Goal: Transaction & Acquisition: Obtain resource

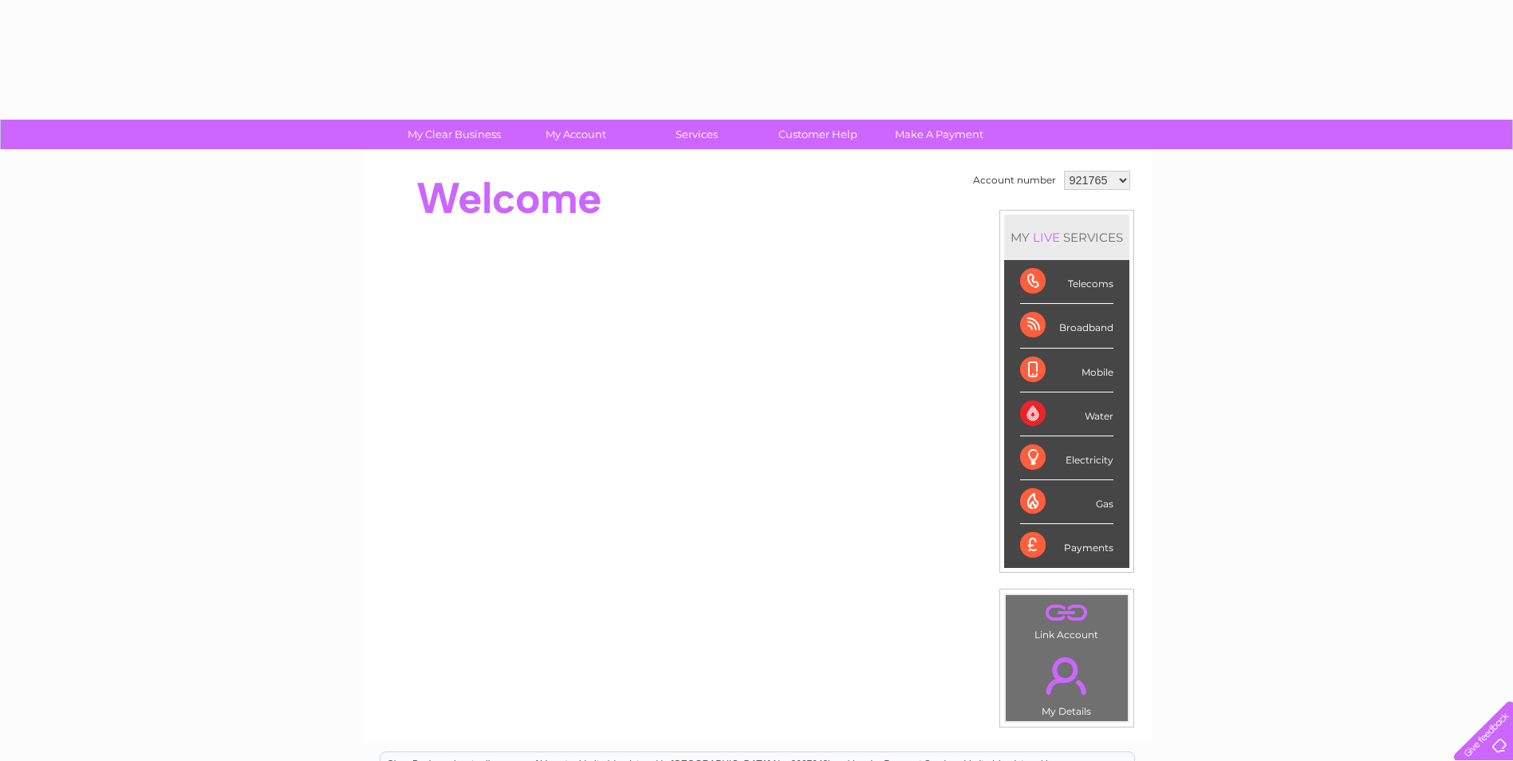
click at [1124, 181] on select "921765 925996 929434 1131838" at bounding box center [1097, 180] width 66 height 19
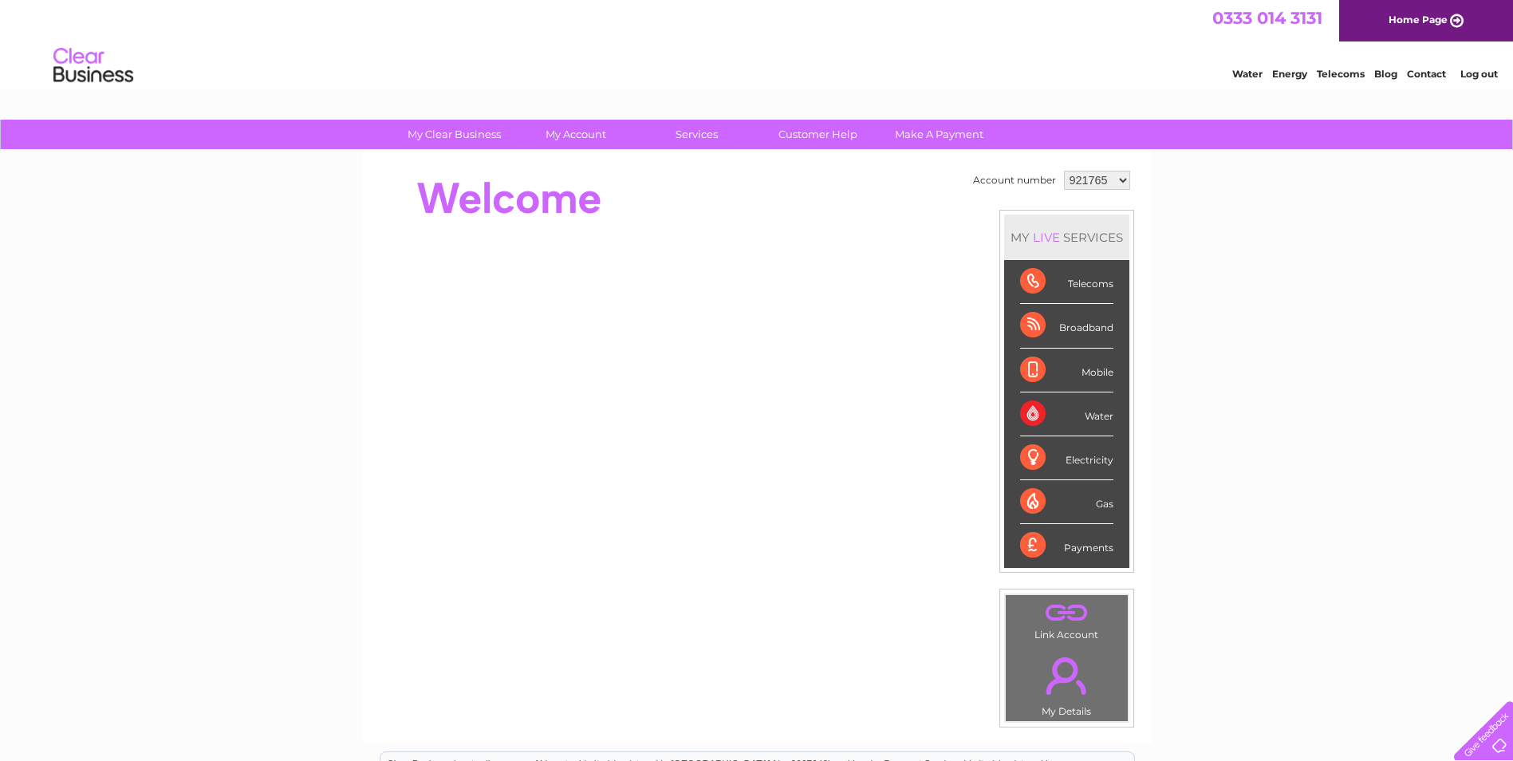
select select "925996"
click at [1064, 171] on select "921765 925996 929434 1131838" at bounding box center [1097, 180] width 66 height 19
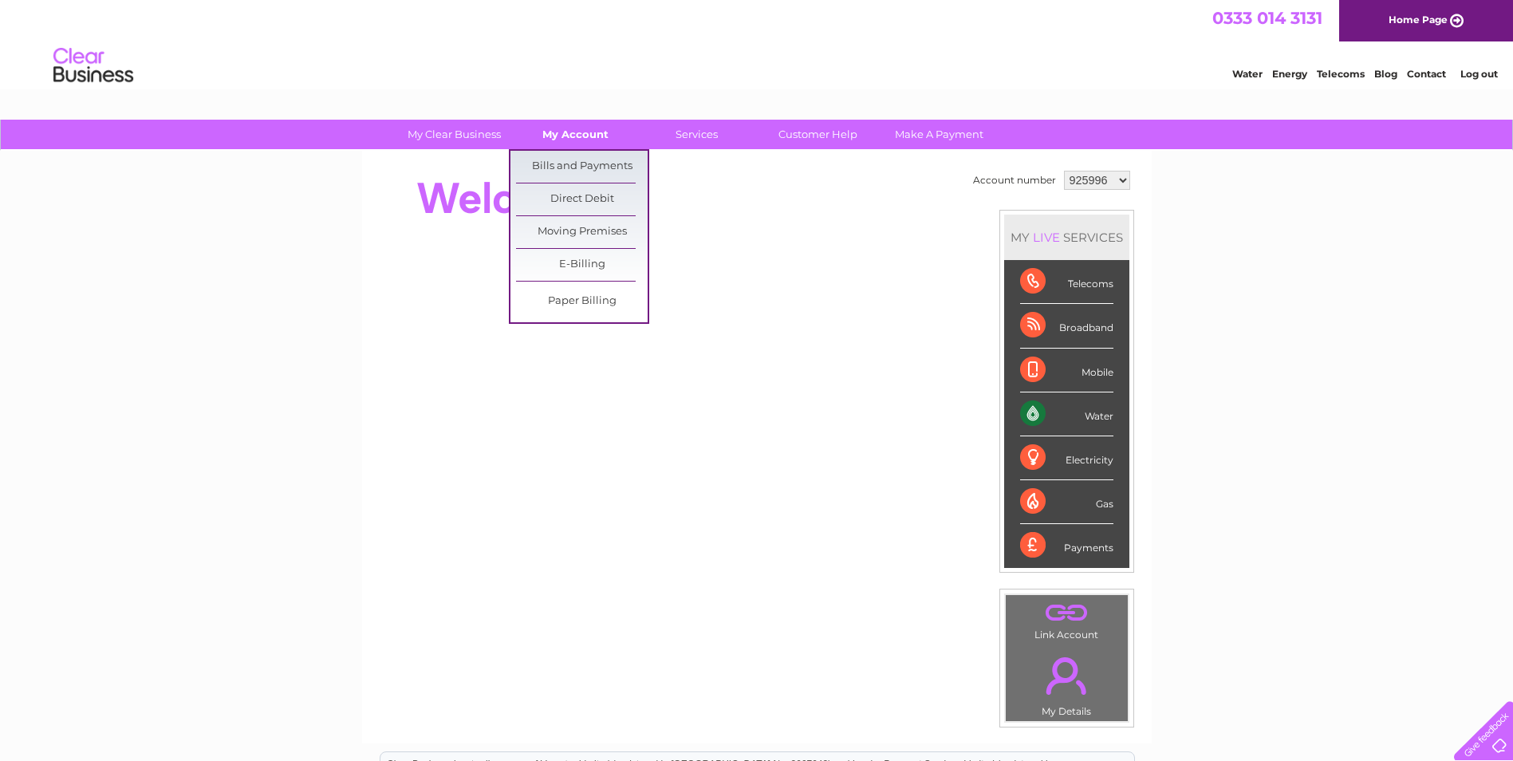
click at [587, 135] on link "My Account" at bounding box center [576, 135] width 132 height 30
click at [592, 164] on link "Bills and Payments" at bounding box center [582, 167] width 132 height 32
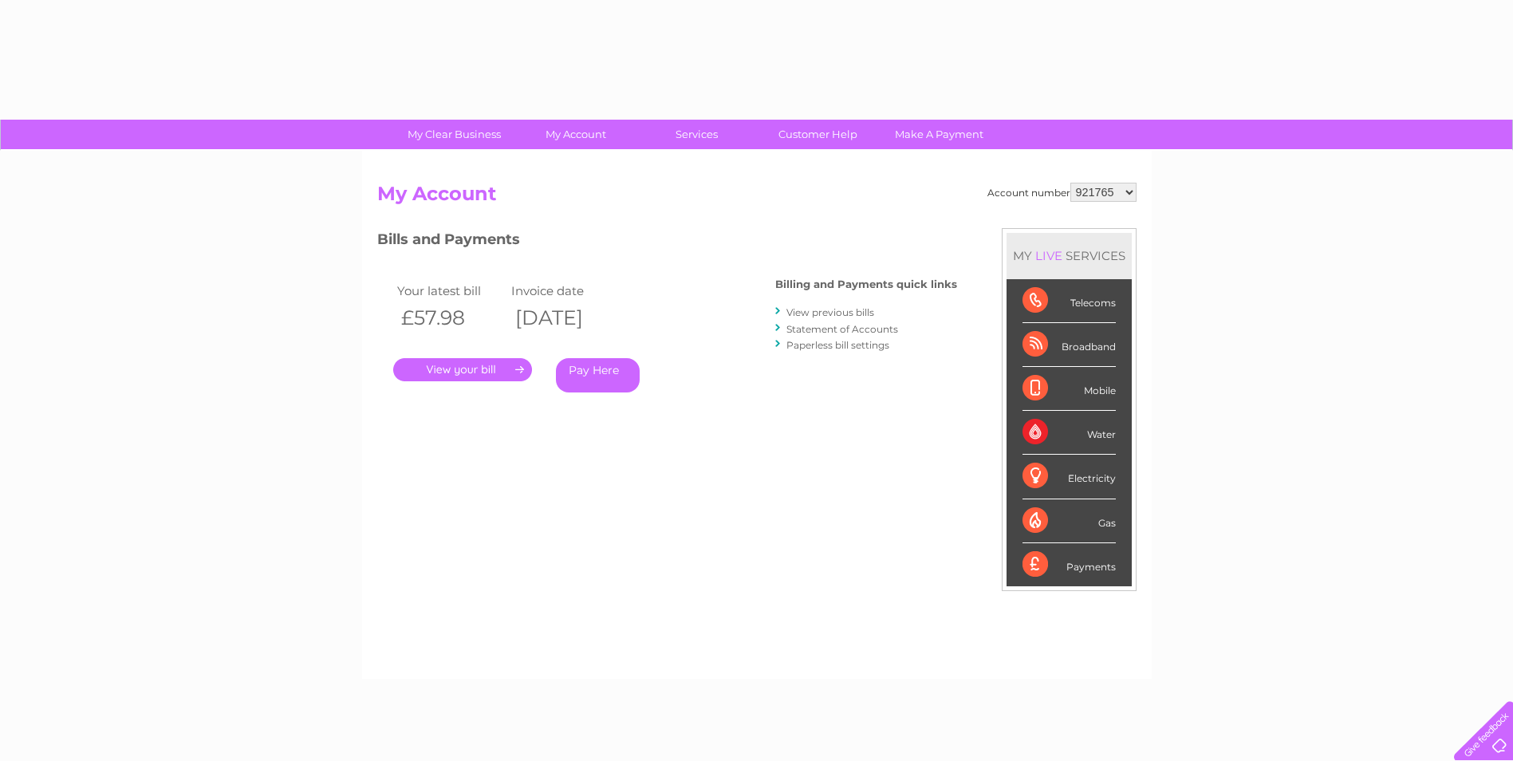
click at [1134, 191] on select "921765 925996 929434 1131838" at bounding box center [1104, 192] width 66 height 19
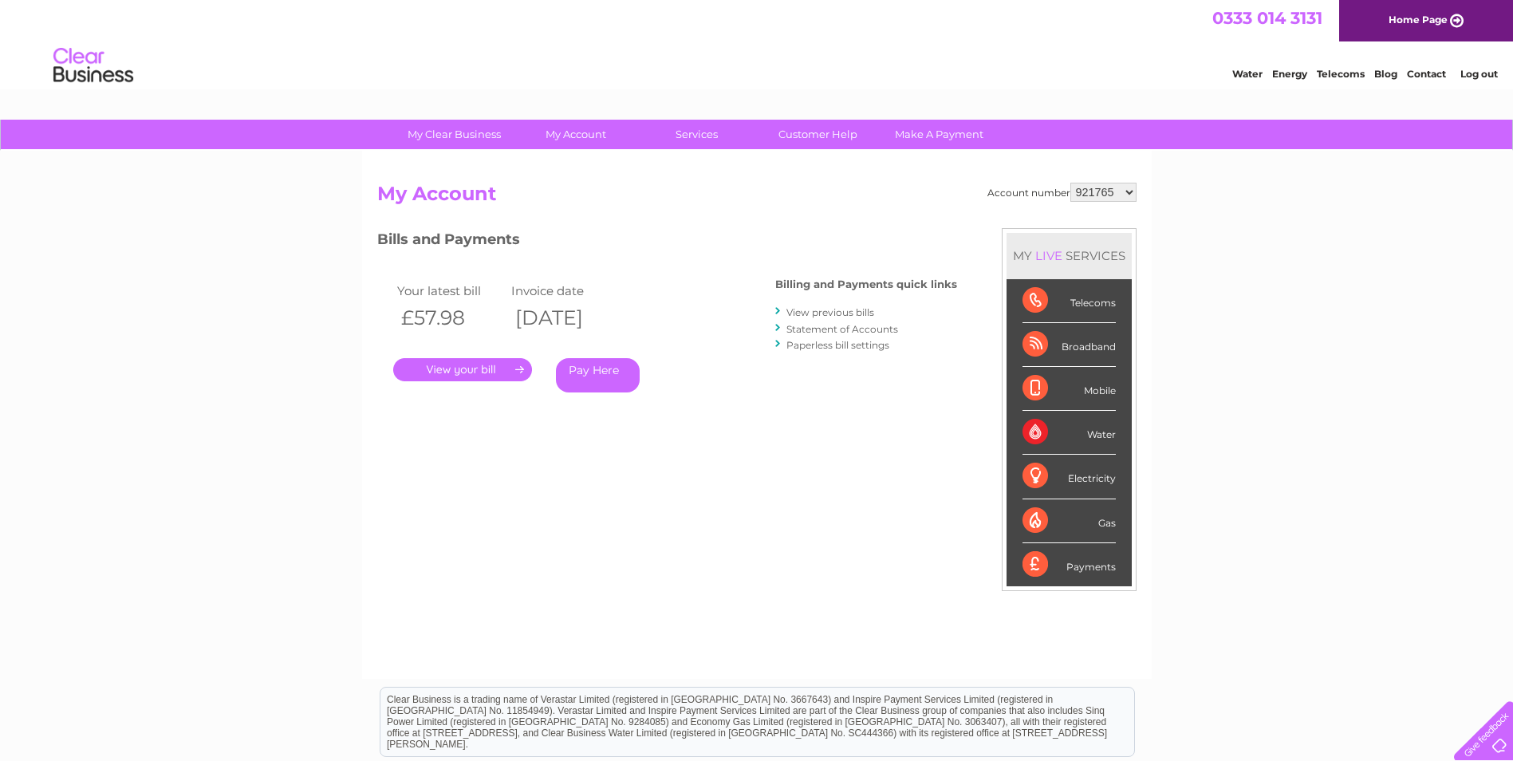
select select "925996"
click at [1071, 183] on select "921765 925996 929434 1131838" at bounding box center [1104, 192] width 66 height 19
click at [491, 369] on link "." at bounding box center [462, 369] width 139 height 23
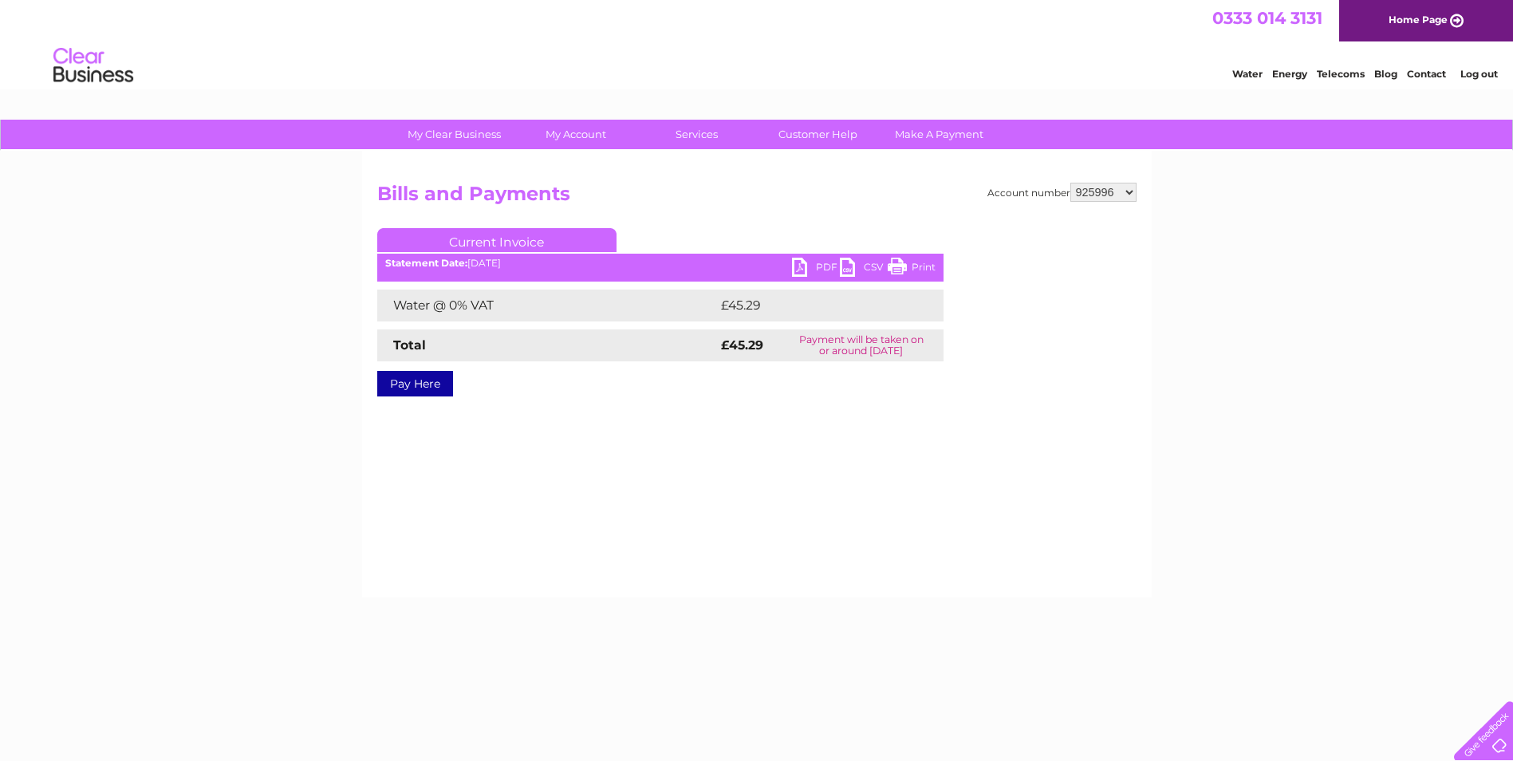
click at [797, 271] on link "PDF" at bounding box center [816, 269] width 48 height 23
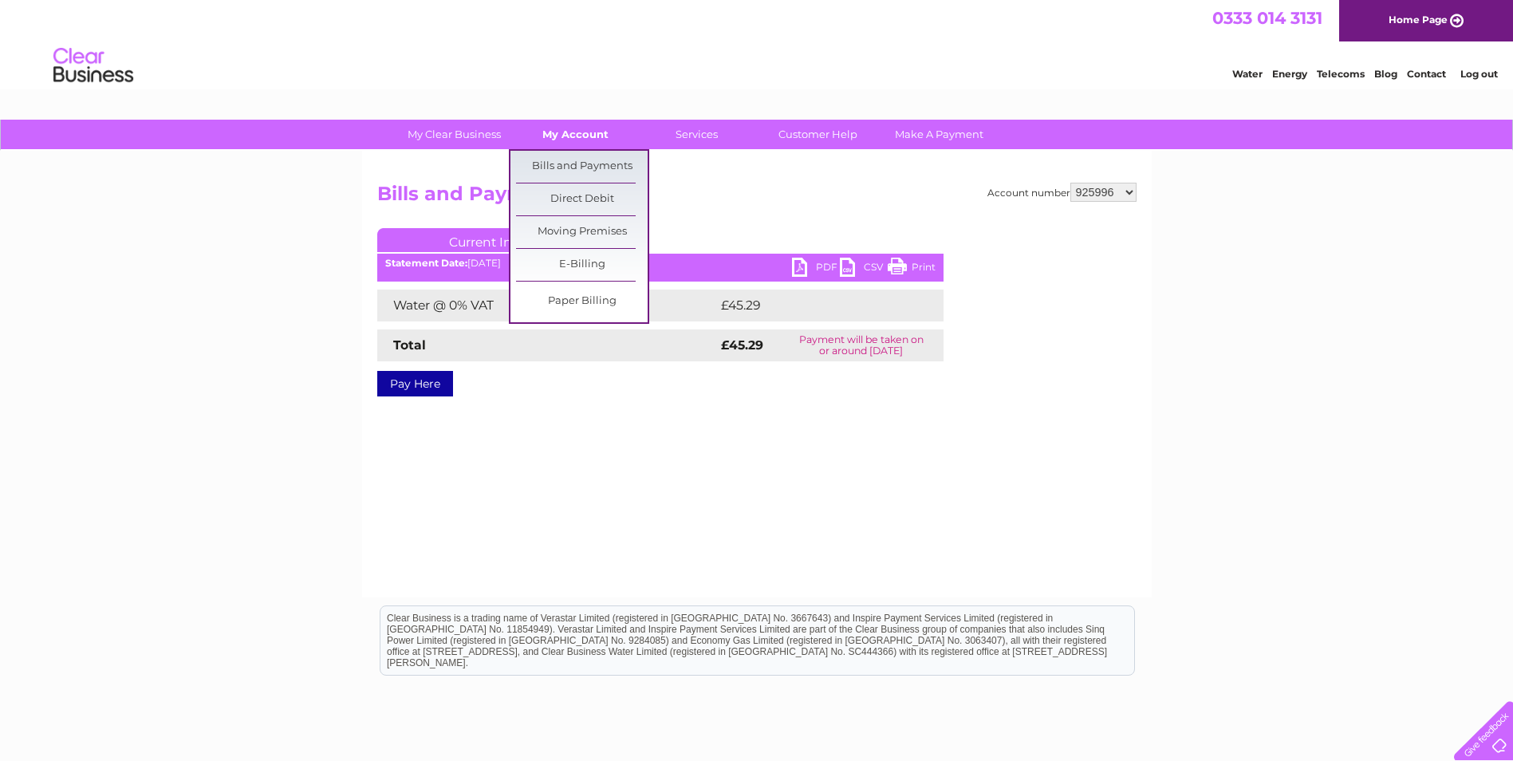
click at [586, 133] on link "My Account" at bounding box center [576, 135] width 132 height 30
click at [593, 169] on link "Bills and Payments" at bounding box center [582, 167] width 132 height 32
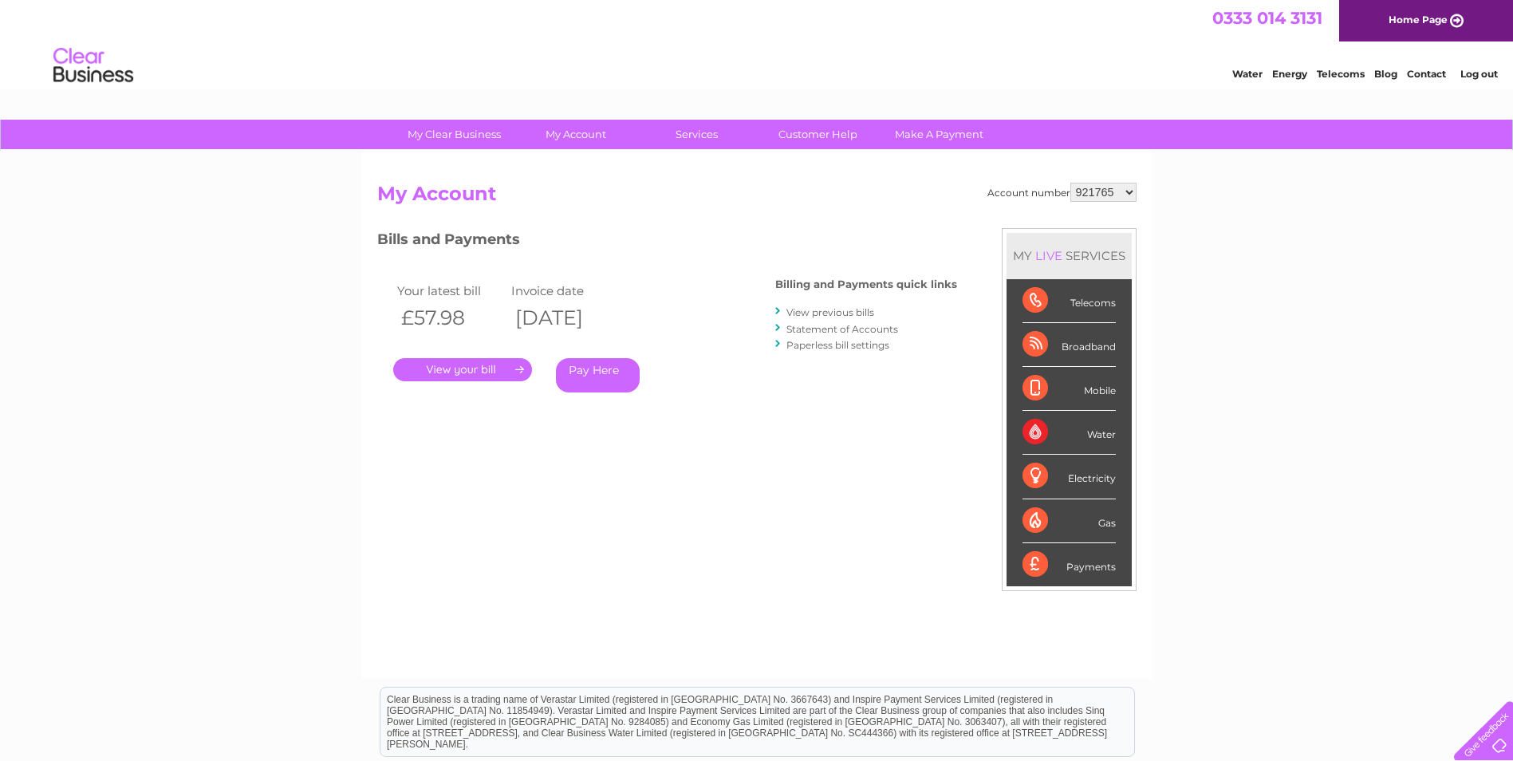
click at [1134, 199] on select "921765 925996 929434 1131838" at bounding box center [1104, 192] width 66 height 19
select select "929434"
click at [1071, 183] on select "921765 925996 929434 1131838" at bounding box center [1104, 192] width 66 height 19
click at [444, 371] on link "." at bounding box center [462, 369] width 139 height 23
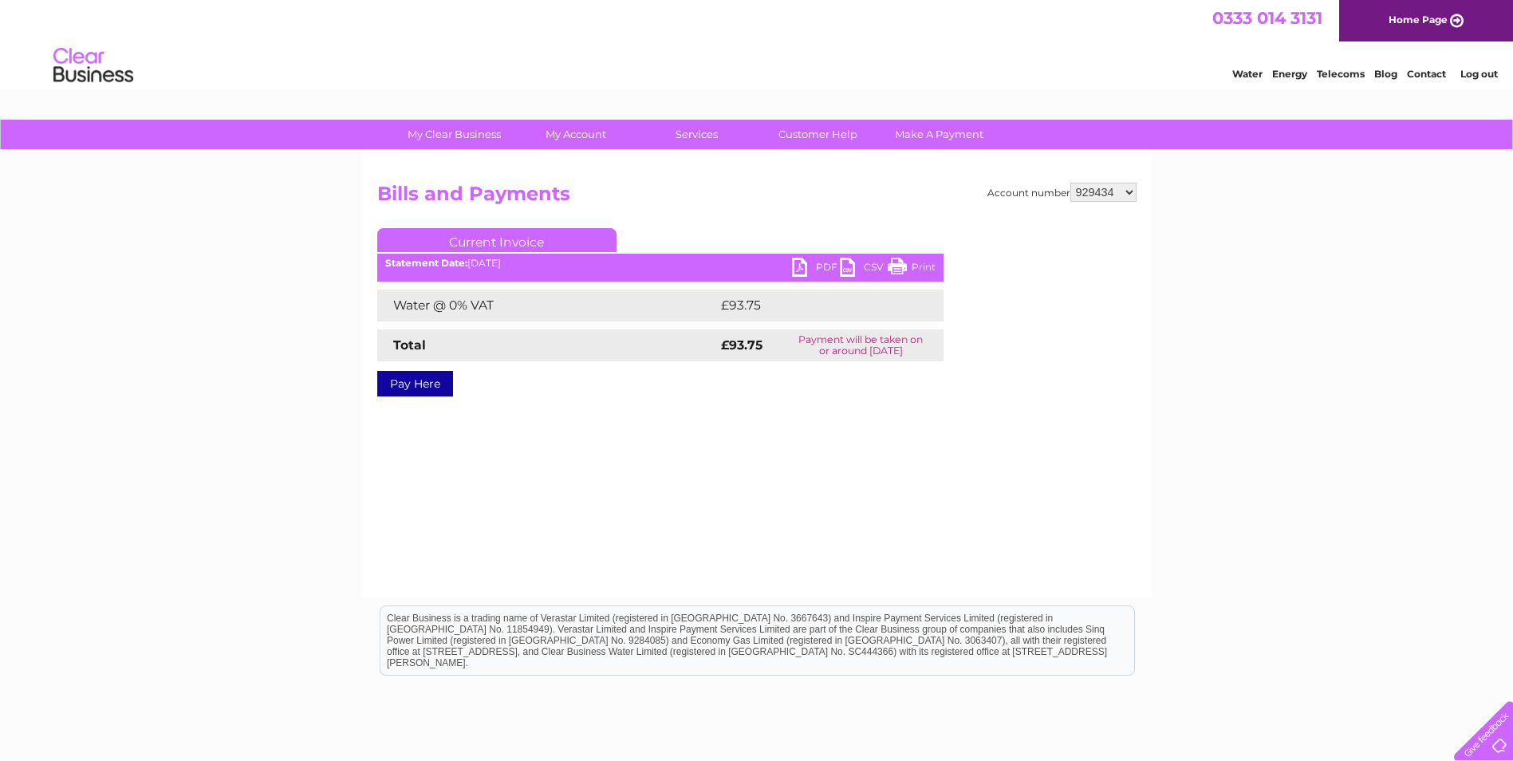
click at [799, 272] on link "PDF" at bounding box center [816, 269] width 48 height 23
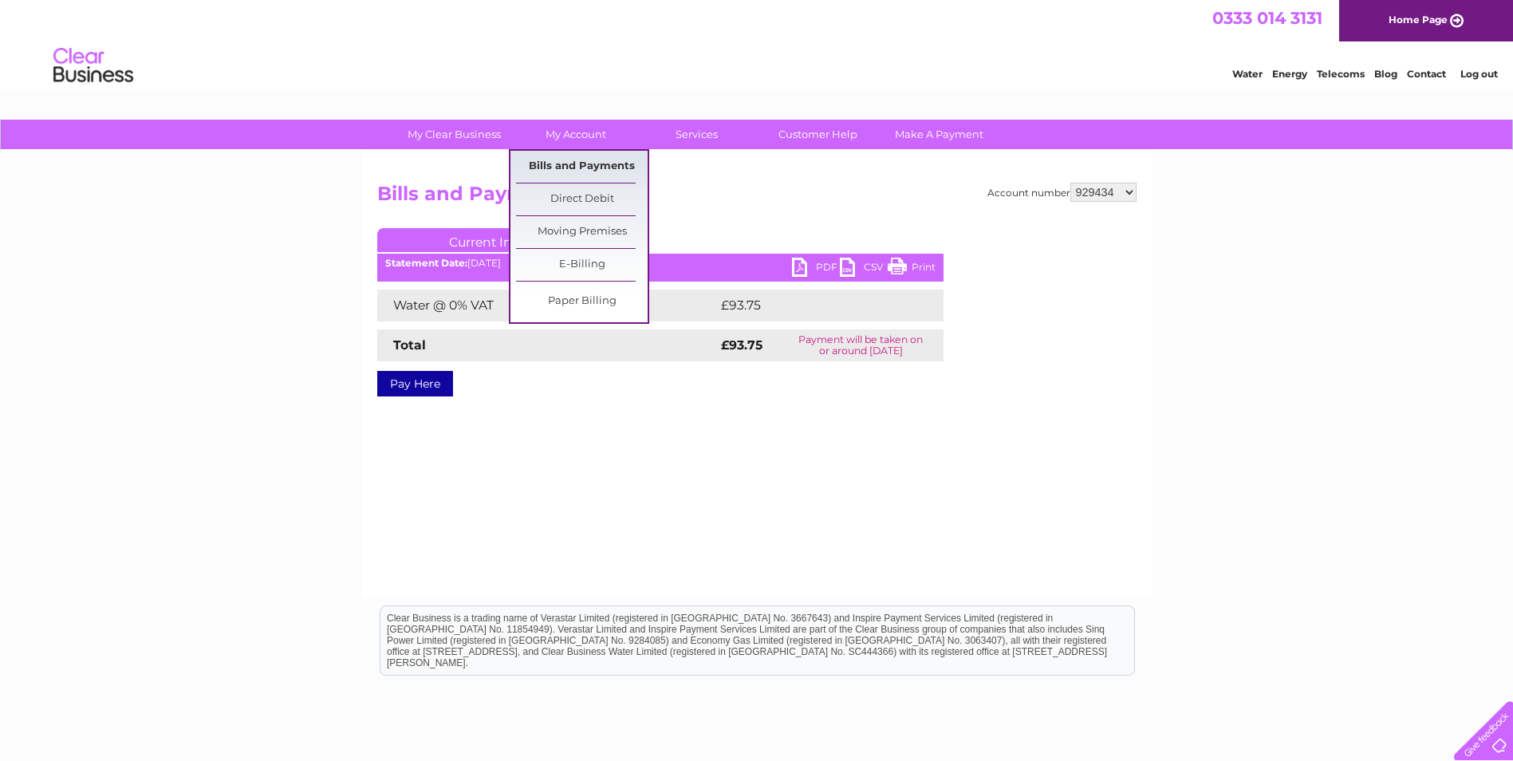
click at [598, 163] on link "Bills and Payments" at bounding box center [582, 167] width 132 height 32
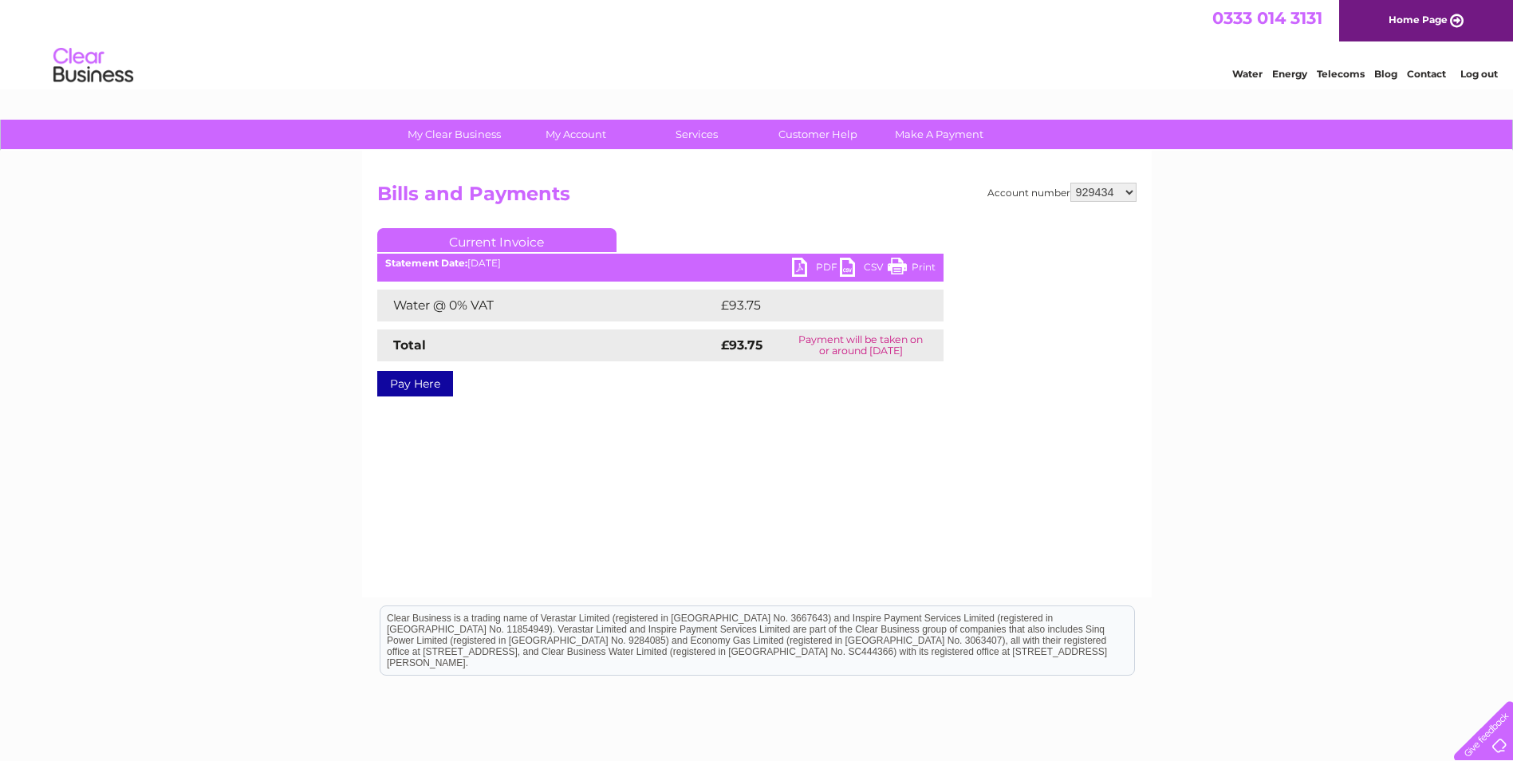
click at [804, 266] on link "PDF" at bounding box center [816, 269] width 48 height 23
click at [1132, 195] on select "921765 925996 929434 1131838" at bounding box center [1104, 192] width 66 height 19
select select "1131838"
click at [1071, 183] on select "921765 925996 929434 1131838" at bounding box center [1104, 192] width 66 height 19
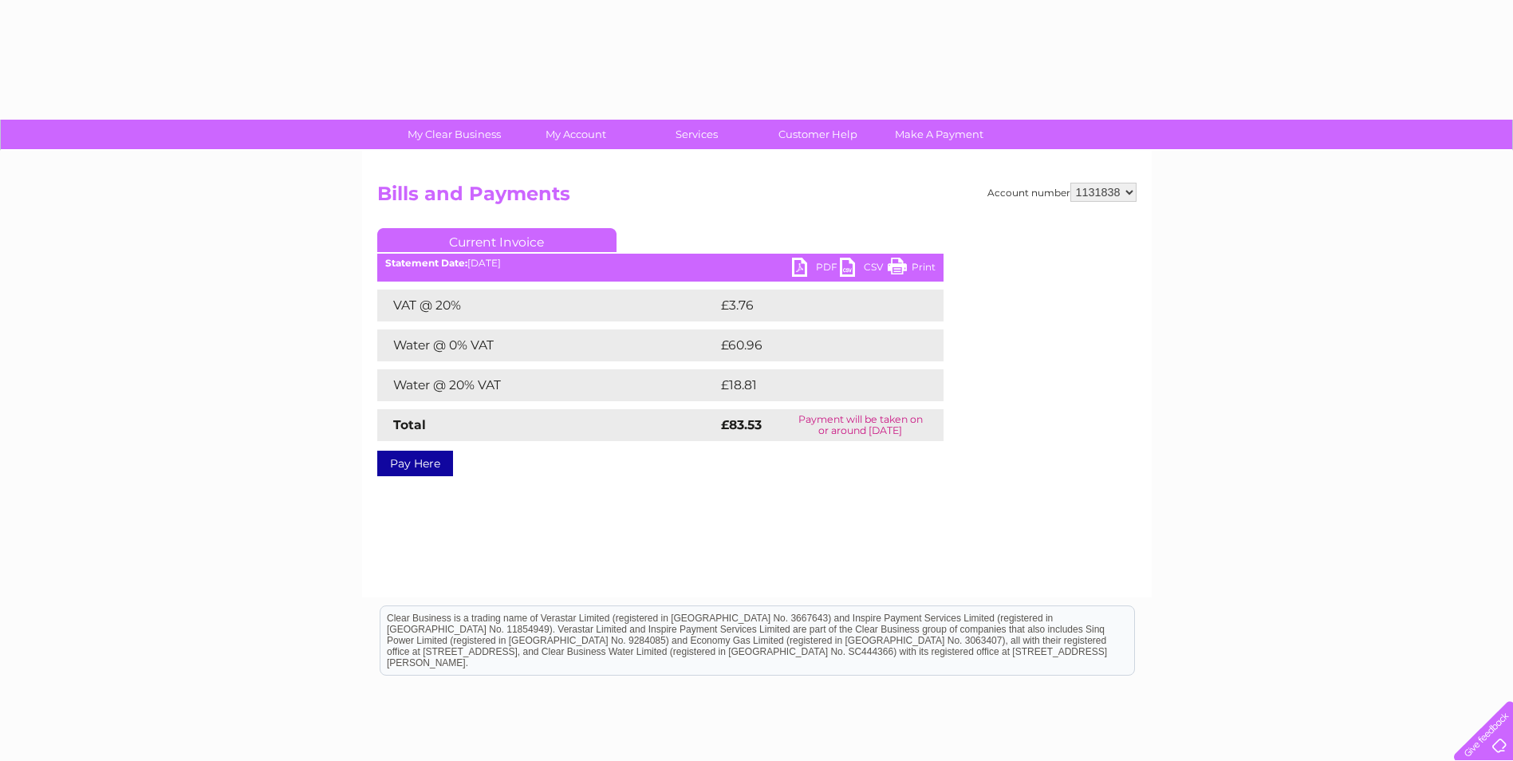
click at [798, 268] on link "PDF" at bounding box center [816, 269] width 48 height 23
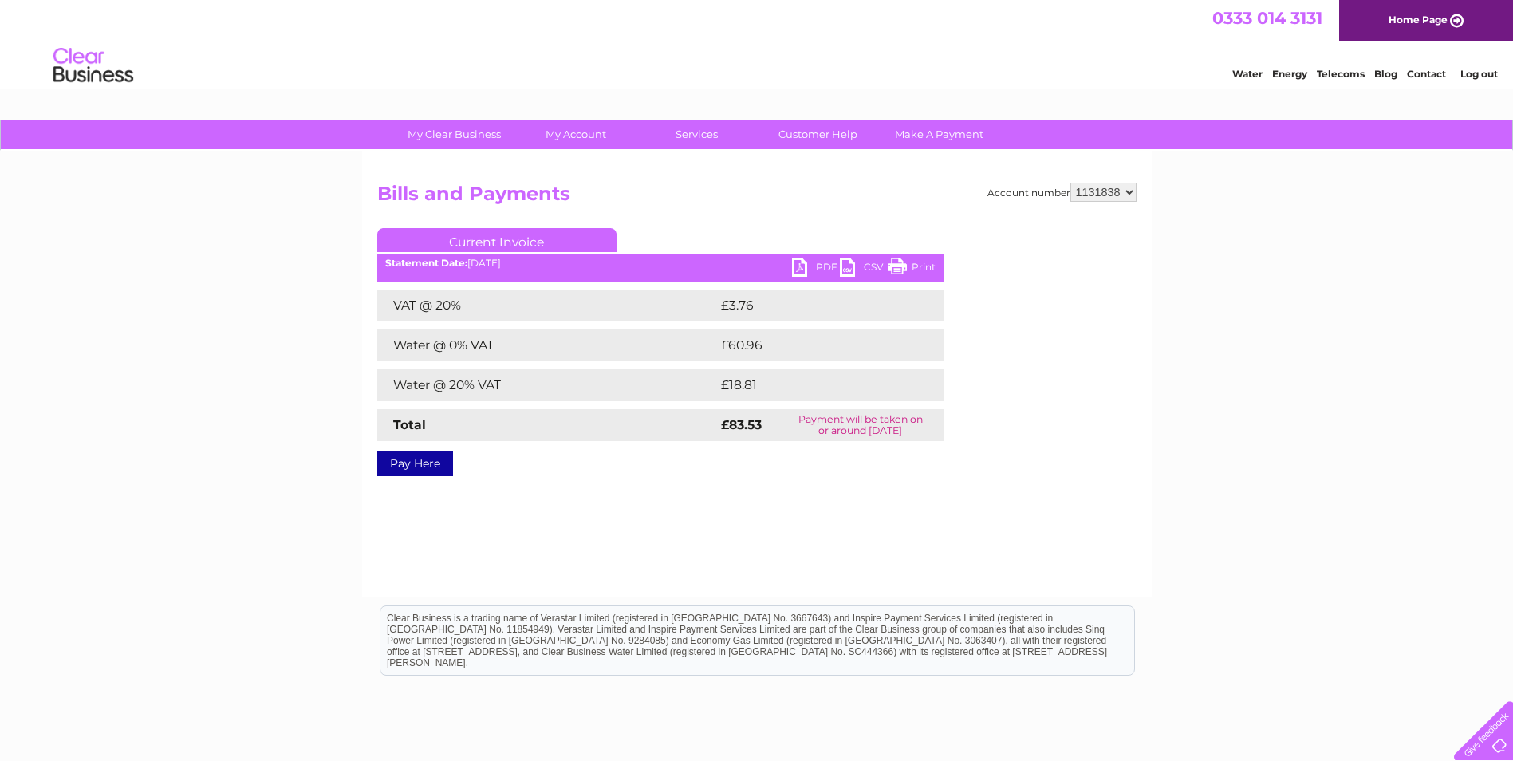
click at [799, 265] on link "PDF" at bounding box center [816, 269] width 48 height 23
